Goal: Navigation & Orientation: Find specific page/section

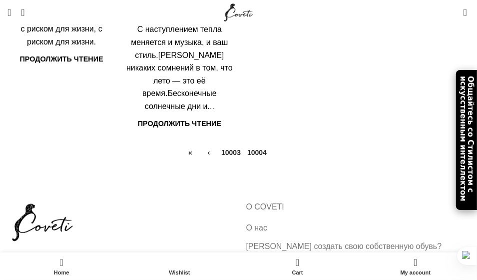
scroll to position [300, 0]
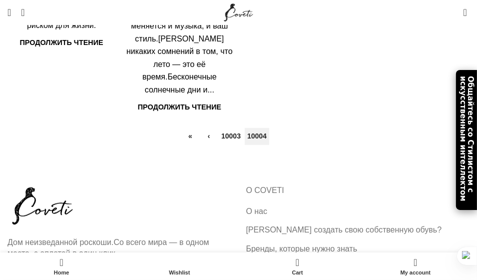
click at [255, 145] on link "10004" at bounding box center [257, 136] width 24 height 17
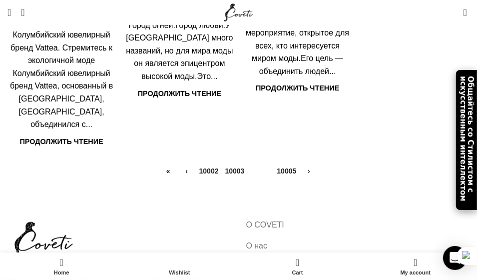
scroll to position [300, 0]
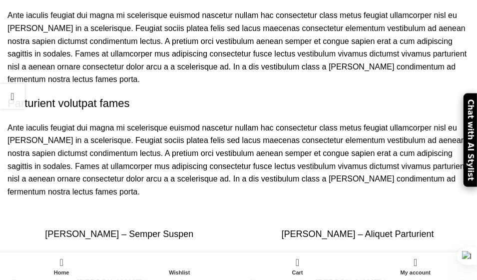
scroll to position [562, 0]
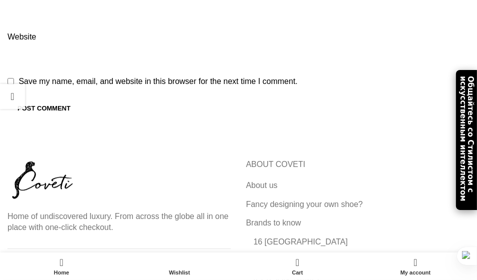
scroll to position [1912, 0]
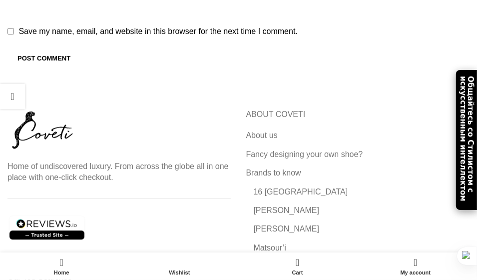
click at [465, 116] on div "Общайтесь со Стилистом с искусственным интеллектом" at bounding box center [466, 140] width 21 height 140
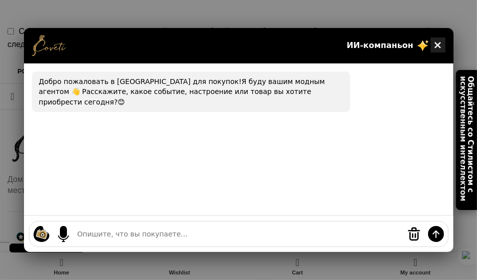
click at [438, 46] on ya-tr-span "×" at bounding box center [437, 44] width 9 height 11
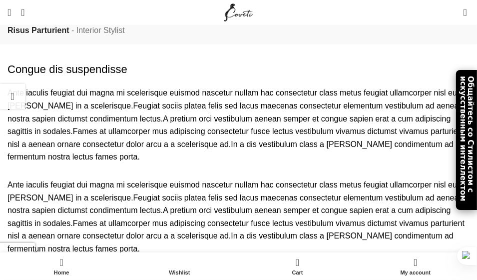
scroll to position [1116, 0]
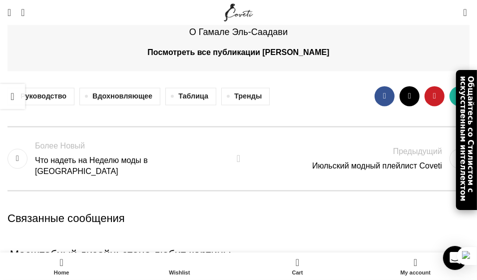
scroll to position [1150, 0]
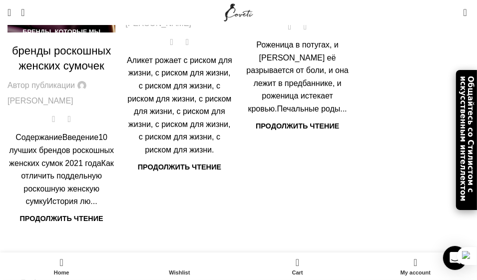
scroll to position [200, 0]
